Goal: Task Accomplishment & Management: Manage account settings

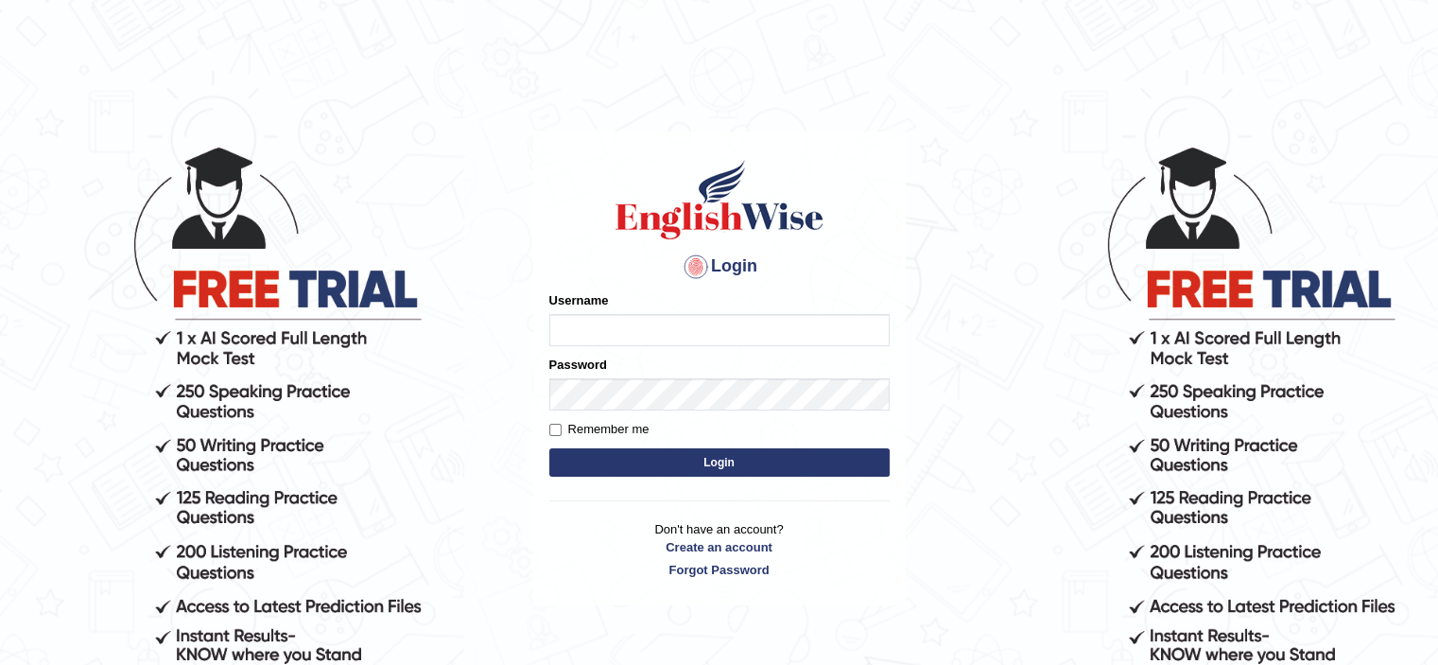
click at [621, 325] on input "Username" at bounding box center [719, 330] width 340 height 32
type input "Beethi"
click at [621, 466] on button "Login" at bounding box center [719, 462] width 340 height 28
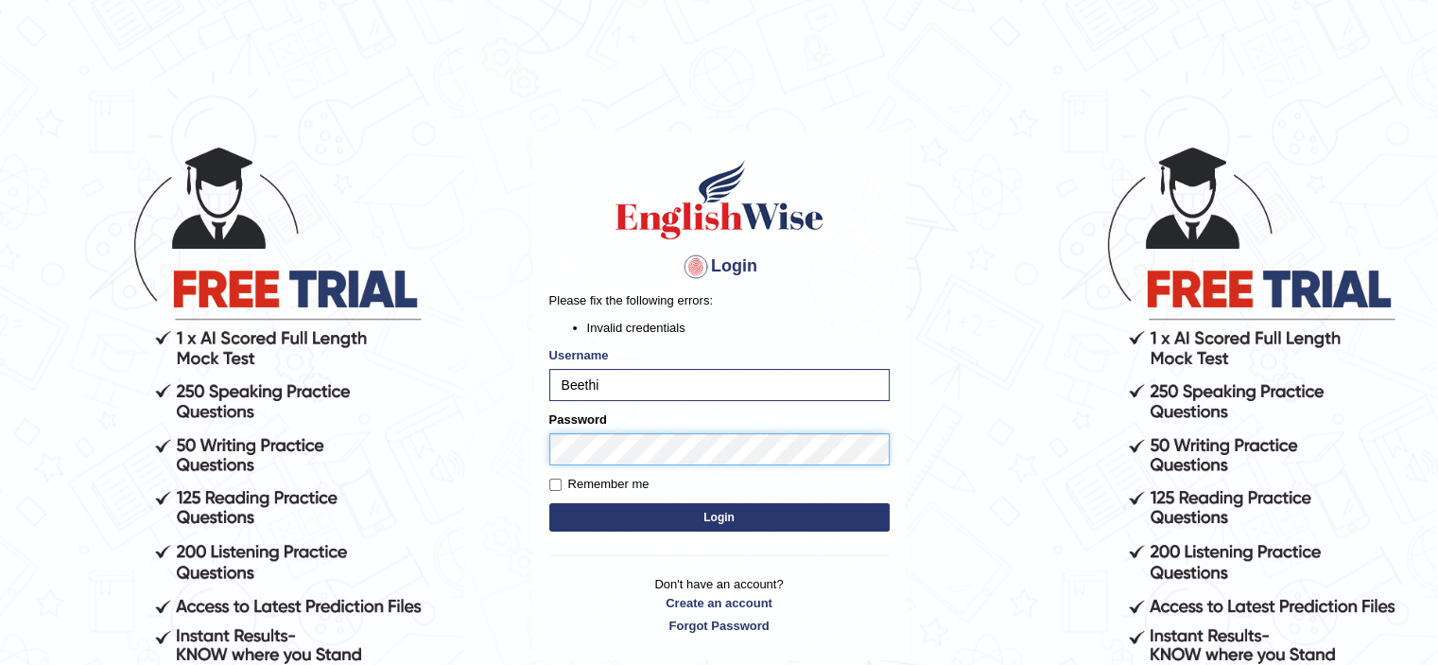
click at [528, 457] on body "Login Please fix the following errors: Invalid credentials Username Beethi Pass…" at bounding box center [719, 404] width 1438 height 665
click at [593, 514] on button "Login" at bounding box center [719, 517] width 340 height 28
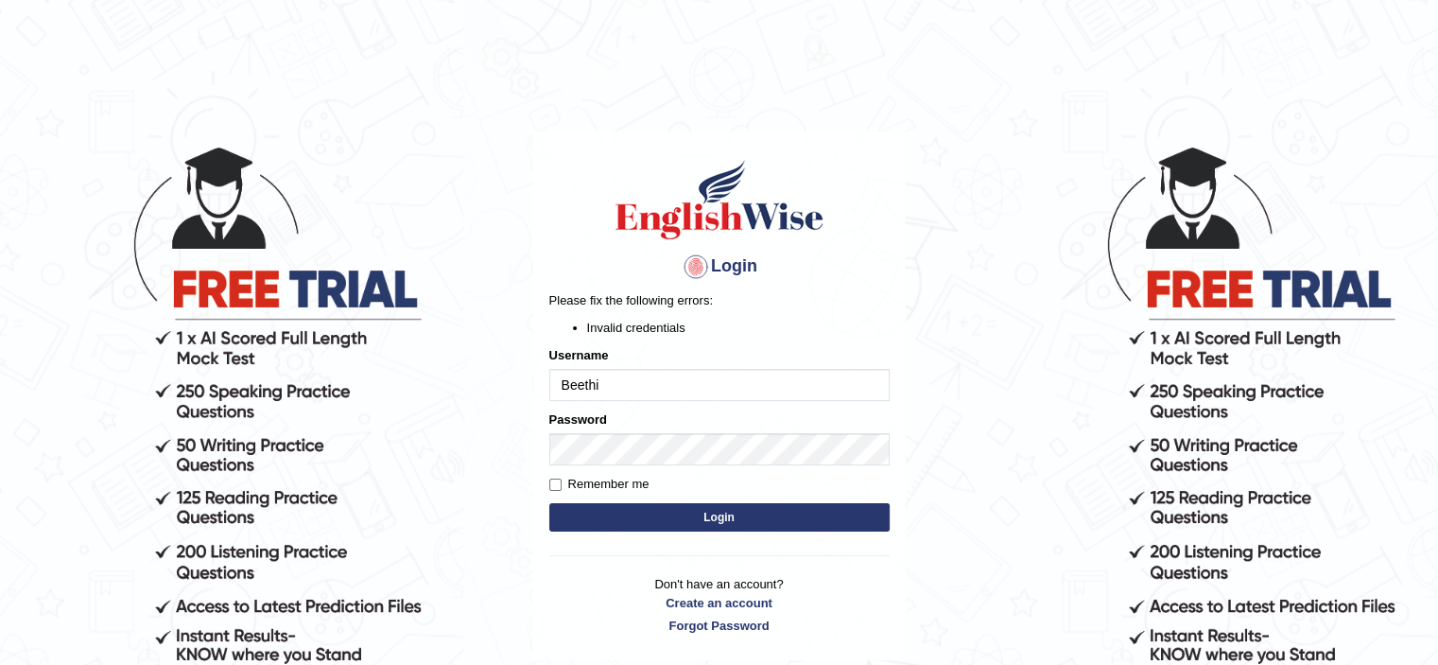
drag, startPoint x: 613, startPoint y: 396, endPoint x: 540, endPoint y: 403, distance: 73.1
click at [540, 403] on div "Login Please fix the following errors: Invalid credentials Username [PERSON_NAM…" at bounding box center [719, 395] width 373 height 529
type input "beethi"
click at [621, 509] on button "Login" at bounding box center [719, 517] width 340 height 28
click at [536, 479] on div "Login Please fix the following errors: Invalid credentials Username beethi Pass…" at bounding box center [719, 395] width 373 height 529
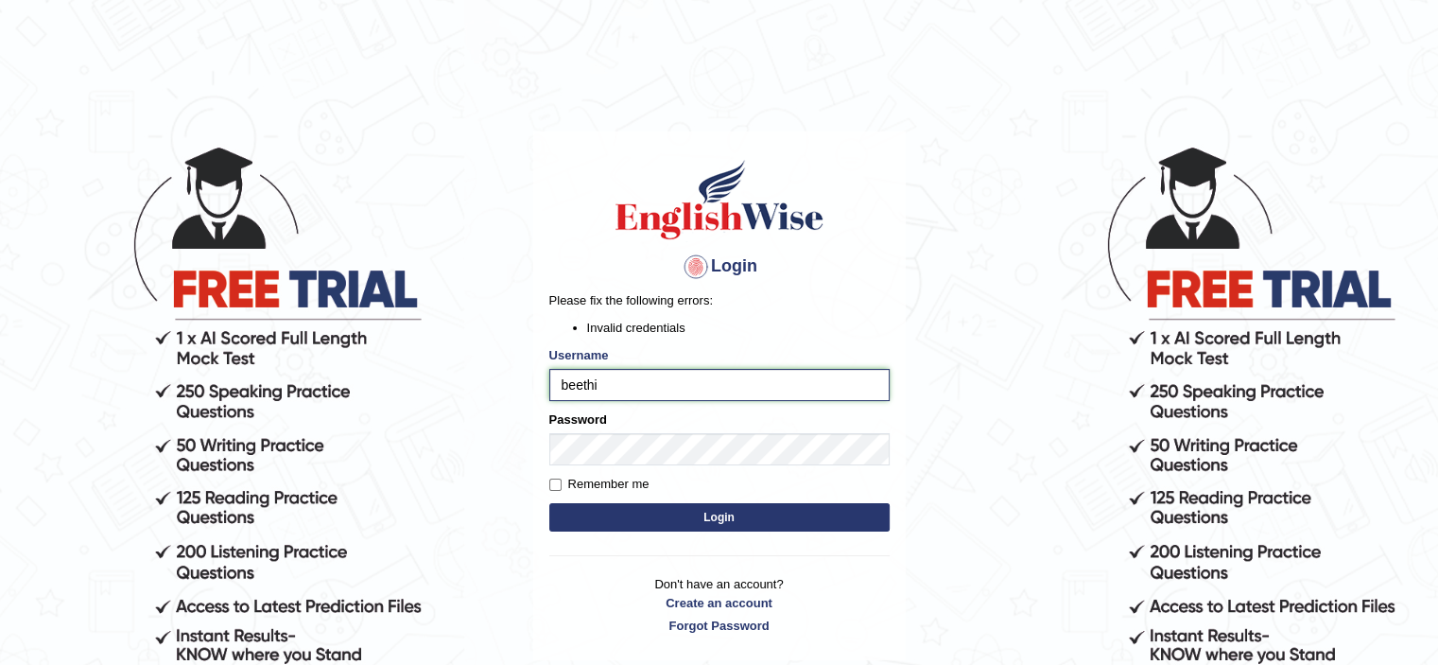
click at [566, 391] on input "beethi" at bounding box center [719, 385] width 340 height 32
type input "Beethi"
drag, startPoint x: 603, startPoint y: 388, endPoint x: 681, endPoint y: 431, distance: 88.9
click at [681, 431] on form "Please fix the following errors: Invalid credentials Username beethi Password R…" at bounding box center [719, 413] width 340 height 245
type input "Beethi"
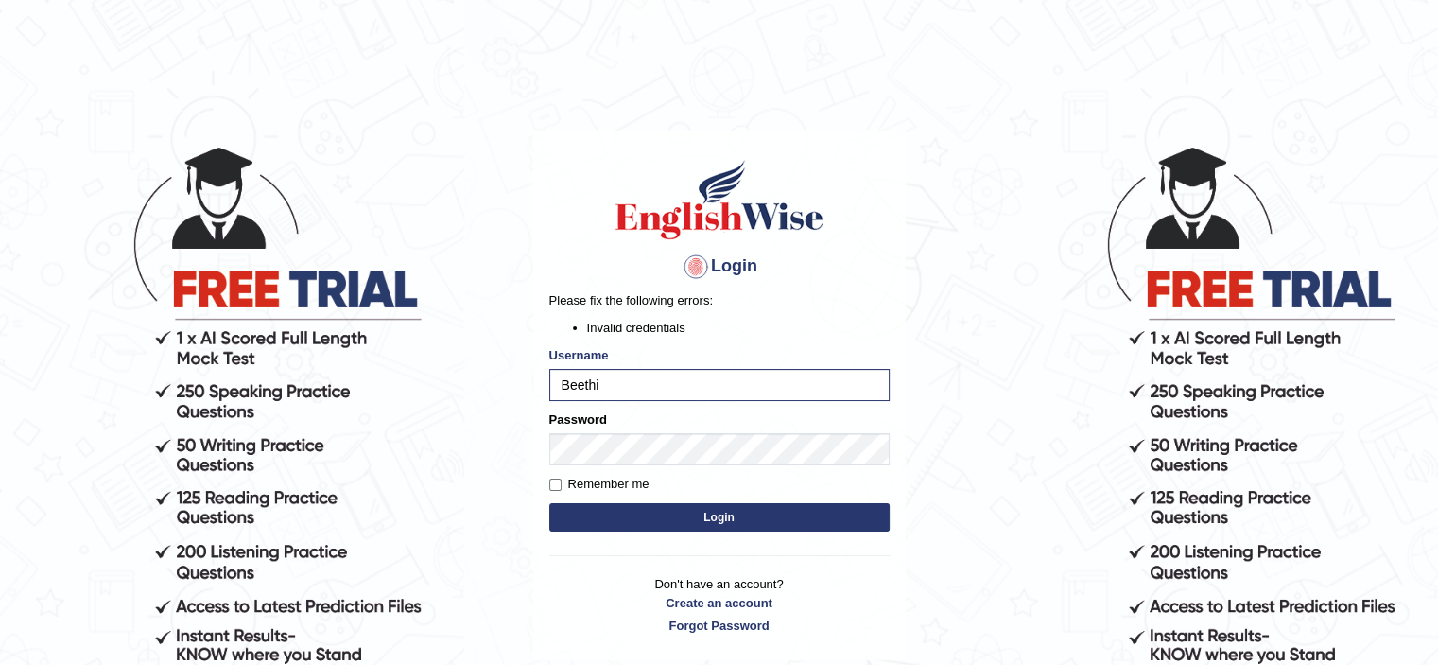
click at [580, 508] on button "Login" at bounding box center [719, 517] width 340 height 28
click at [612, 506] on button "Login" at bounding box center [719, 517] width 340 height 28
click at [635, 506] on button "Login" at bounding box center [719, 517] width 340 height 28
click at [715, 514] on button "Login" at bounding box center [719, 517] width 340 height 28
